Goal: Task Accomplishment & Management: Manage account settings

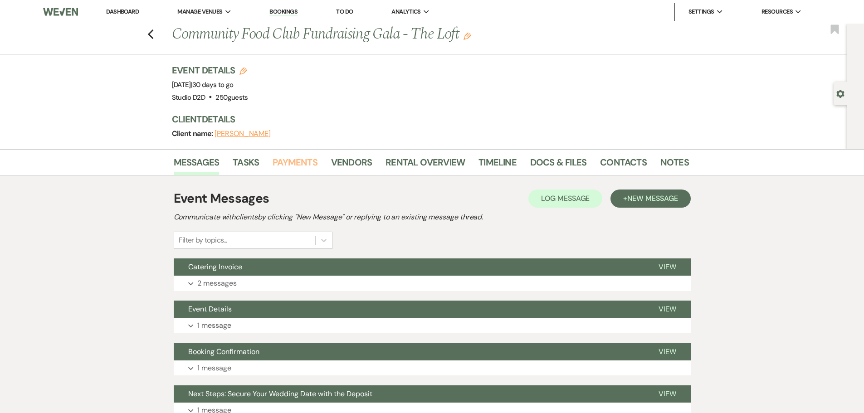
click at [297, 162] on link "Payments" at bounding box center [295, 165] width 45 height 20
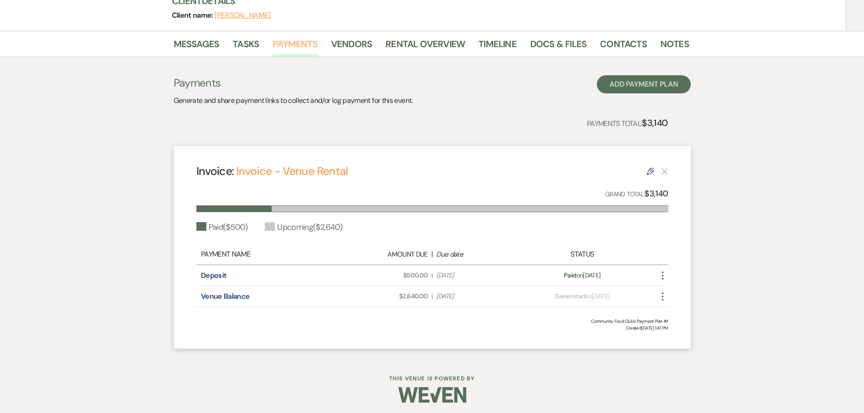
scroll to position [122, 0]
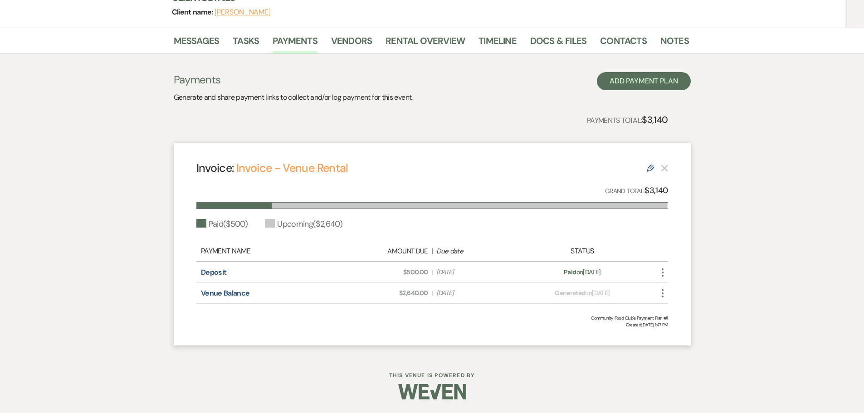
click at [664, 294] on icon "More" at bounding box center [663, 293] width 11 height 11
click at [688, 341] on button "Check [PERSON_NAME] [PERSON_NAME] as Paid" at bounding box center [704, 342] width 92 height 15
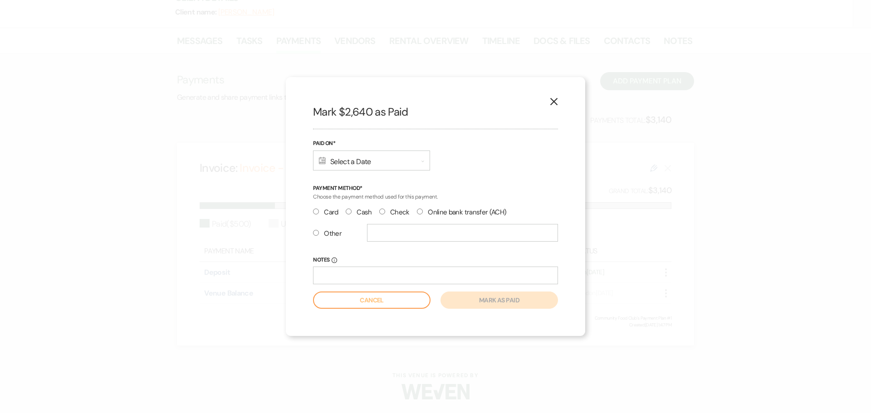
click at [390, 166] on div "Calendar Select a Date Expand" at bounding box center [371, 161] width 117 height 20
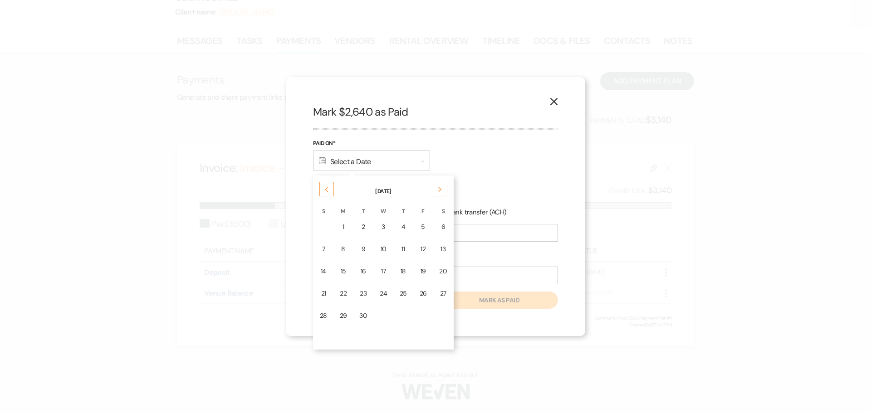
click at [341, 294] on div "22" at bounding box center [343, 294] width 7 height 10
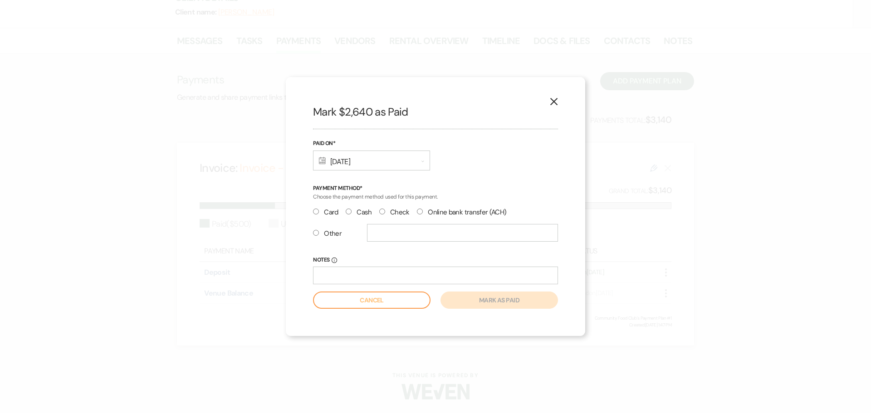
click at [379, 213] on input "Check" at bounding box center [382, 212] width 6 height 6
radio input "true"
click at [473, 299] on button "Mark as paid" at bounding box center [500, 300] width 118 height 17
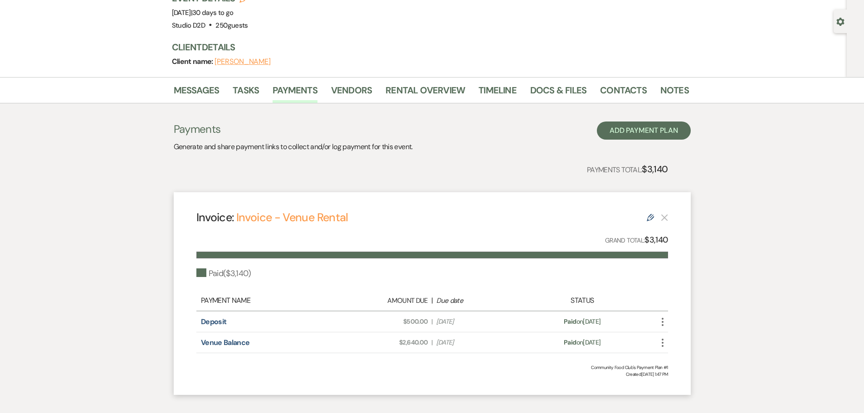
scroll to position [0, 0]
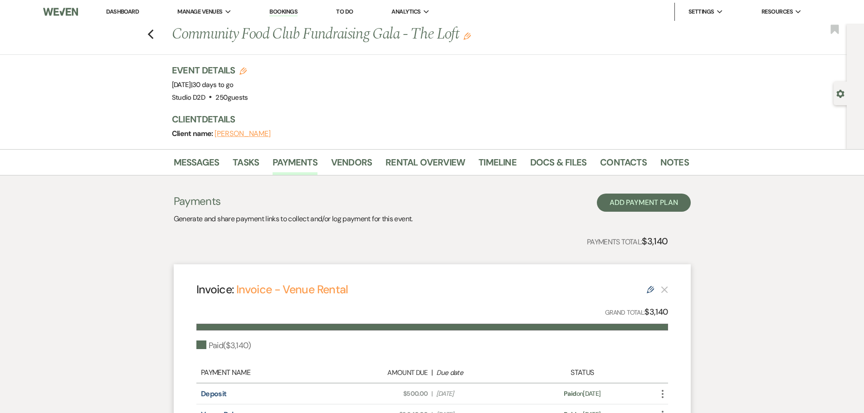
drag, startPoint x: 128, startPoint y: 14, endPoint x: 105, endPoint y: 0, distance: 26.5
click at [128, 14] on link "Dashboard" at bounding box center [122, 12] width 33 height 8
